Goal: Task Accomplishment & Management: Complete application form

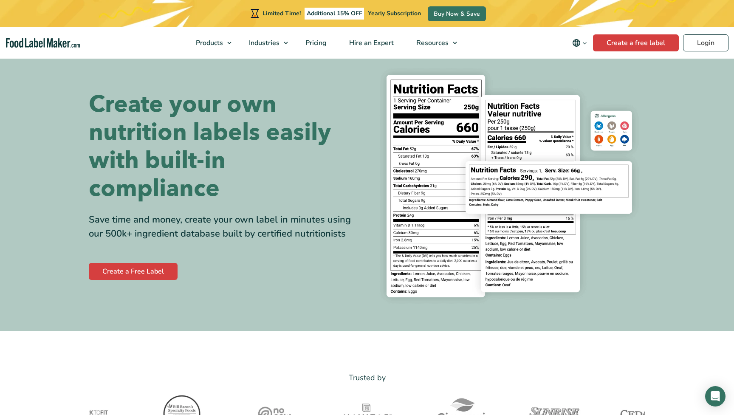
scroll to position [12, 0]
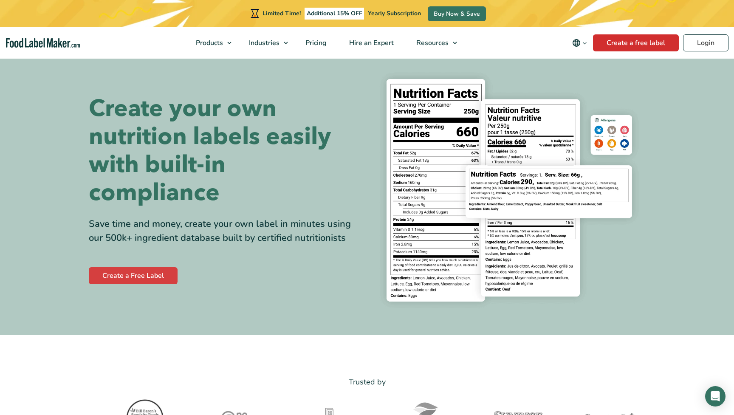
click at [669, 48] on link "Create a free label" at bounding box center [636, 42] width 86 height 17
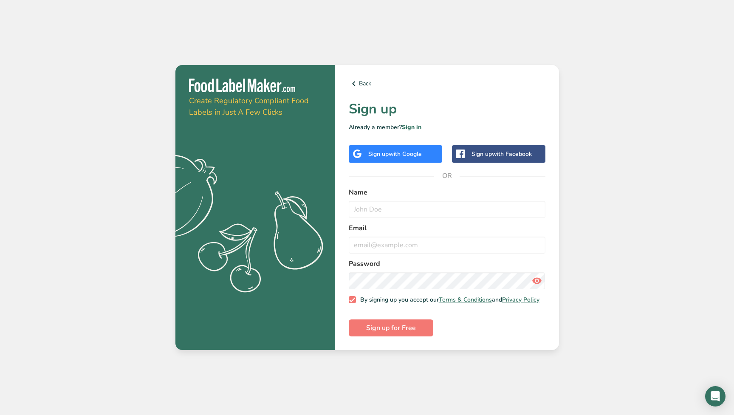
click at [410, 154] on span "with Google" at bounding box center [404, 154] width 33 height 8
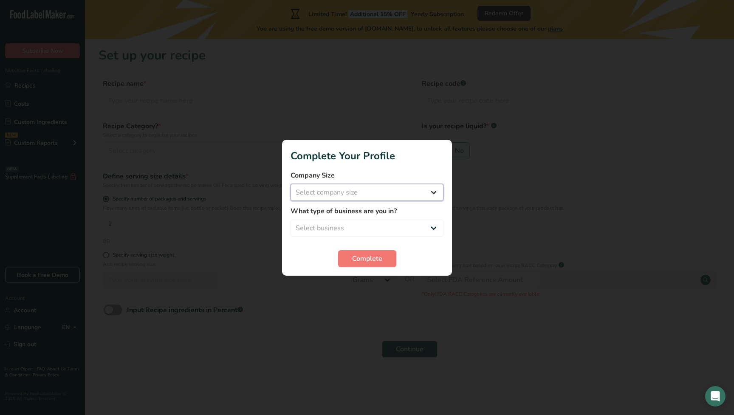
select select "1"
select select "8"
click at [379, 258] on span "Complete" at bounding box center [367, 258] width 30 height 10
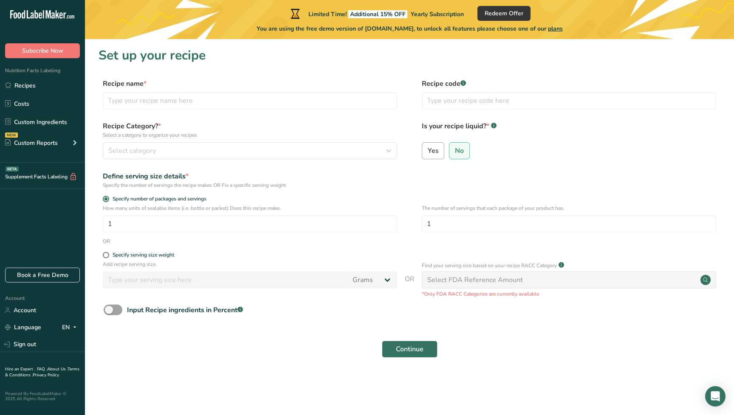
click at [434, 155] on span "Yes" at bounding box center [432, 150] width 11 height 8
click at [427, 153] on input "Yes" at bounding box center [425, 151] width 6 height 6
radio input "true"
radio input "false"
select select "22"
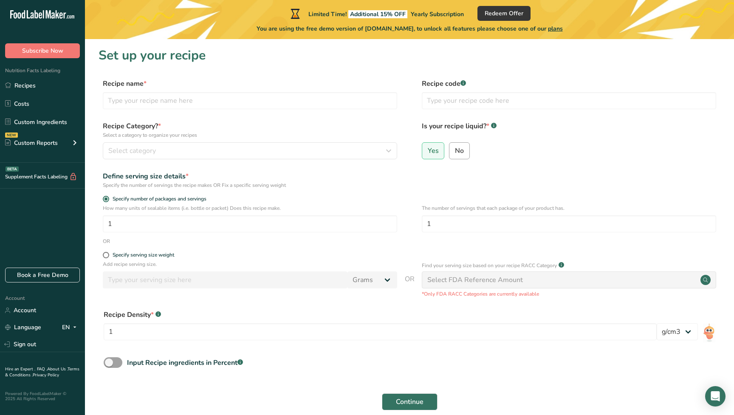
click at [460, 150] on span "No" at bounding box center [459, 150] width 9 height 8
click at [455, 150] on input "No" at bounding box center [452, 151] width 6 height 6
radio input "true"
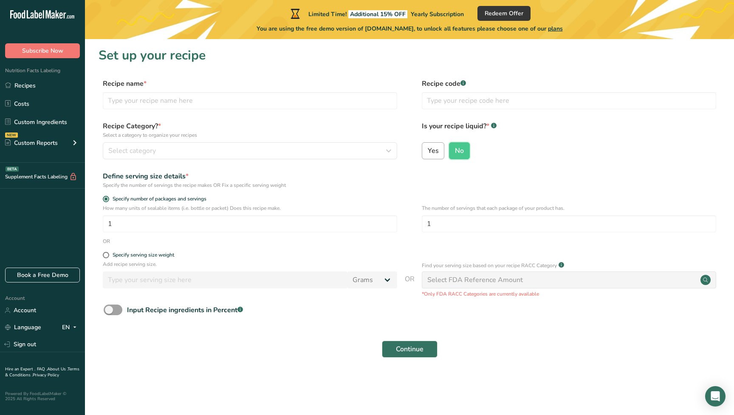
click at [435, 152] on span "Yes" at bounding box center [432, 150] width 11 height 8
click at [427, 152] on input "Yes" at bounding box center [425, 151] width 6 height 6
radio input "true"
radio input "false"
select select "22"
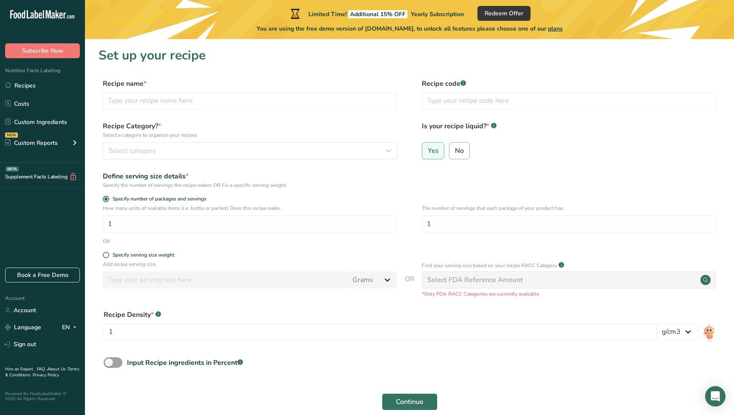
click at [454, 152] on input "No" at bounding box center [452, 151] width 6 height 6
radio input "true"
radio input "false"
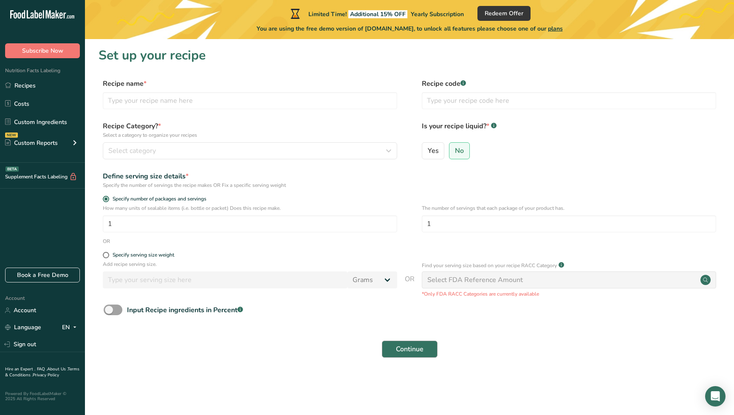
click at [399, 346] on span "Continue" at bounding box center [410, 349] width 28 height 10
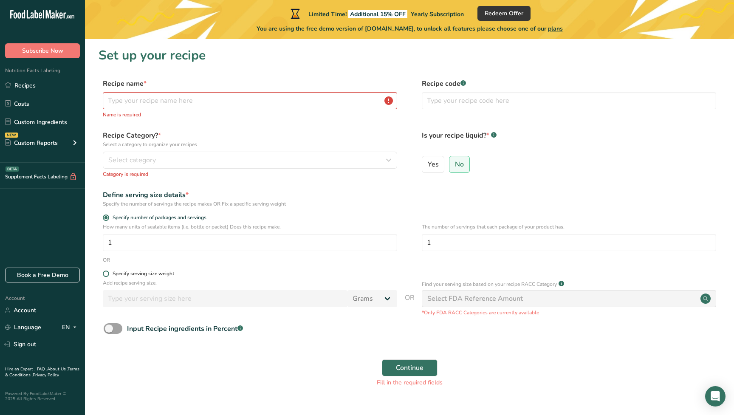
click at [144, 274] on div "Specify serving size weight" at bounding box center [143, 273] width 62 height 6
click at [108, 274] on input "Specify serving size weight" at bounding box center [106, 274] width 6 height 6
radio input "true"
radio input "false"
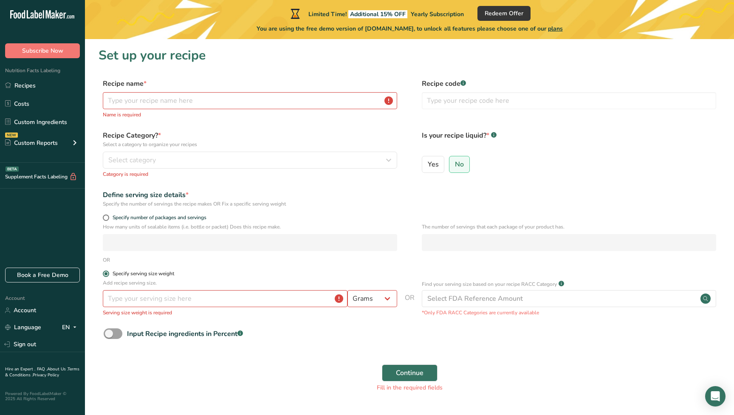
click at [147, 274] on div "Specify serving size weight" at bounding box center [143, 273] width 62 height 6
click at [108, 274] on input "Specify serving size weight" at bounding box center [106, 274] width 6 height 6
click at [130, 272] on div "Specify serving size weight" at bounding box center [143, 273] width 62 height 6
click at [108, 272] on input "Specify serving size weight" at bounding box center [106, 274] width 6 height 6
click at [110, 276] on span "Specify serving size weight" at bounding box center [141, 273] width 65 height 6
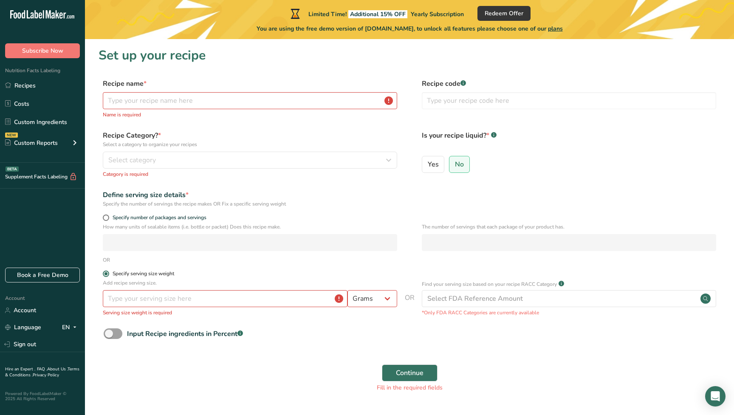
click at [108, 276] on input "Specify serving size weight" at bounding box center [106, 274] width 6 height 6
click at [115, 214] on span "Specify number of packages and servings" at bounding box center [157, 217] width 97 height 6
click at [108, 215] on input "Specify number of packages and servings" at bounding box center [106, 218] width 6 height 6
radio input "true"
radio input "false"
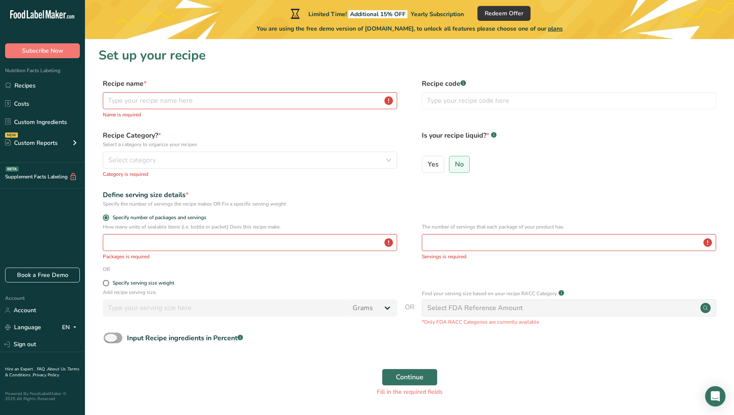
click at [110, 337] on span at bounding box center [113, 337] width 19 height 11
click at [109, 337] on input "Input Recipe ingredients in Percent .a-a{fill:#347362;}.b-a{fill:#fff;}" at bounding box center [107, 338] width 6 height 6
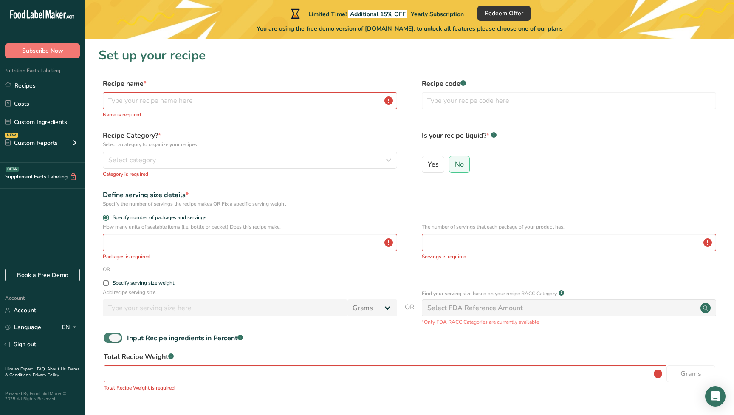
click at [112, 338] on span at bounding box center [113, 337] width 19 height 11
click at [109, 338] on input "Input Recipe ingredients in Percent .a-a{fill:#347362;}.b-a{fill:#fff;}" at bounding box center [107, 338] width 6 height 6
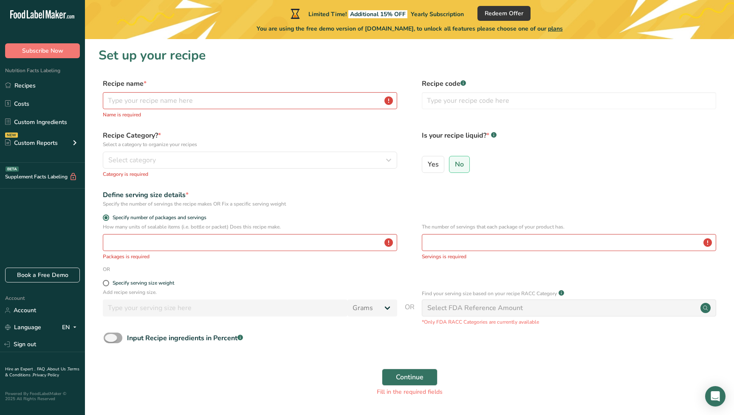
click at [112, 338] on span at bounding box center [113, 337] width 19 height 11
click at [109, 338] on input "Input Recipe ingredients in Percent .a-a{fill:#347362;}.b-a{fill:#fff;}" at bounding box center [107, 338] width 6 height 6
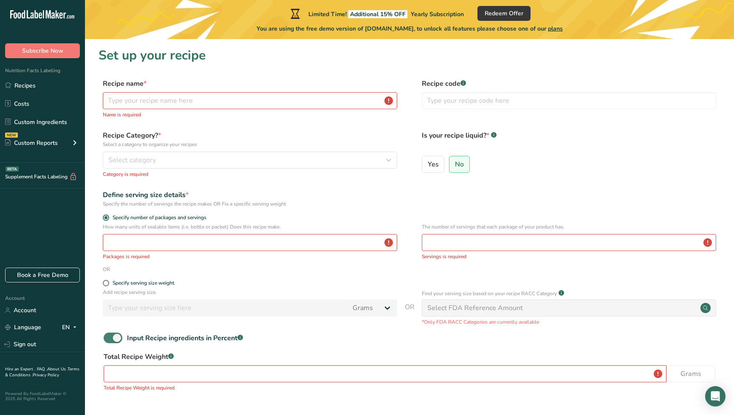
click at [112, 338] on span at bounding box center [113, 337] width 19 height 11
click at [109, 338] on input "Input Recipe ingredients in Percent .a-a{fill:#347362;}.b-a{fill:#fff;}" at bounding box center [107, 338] width 6 height 6
checkbox input "false"
